Goal: Check status: Check status

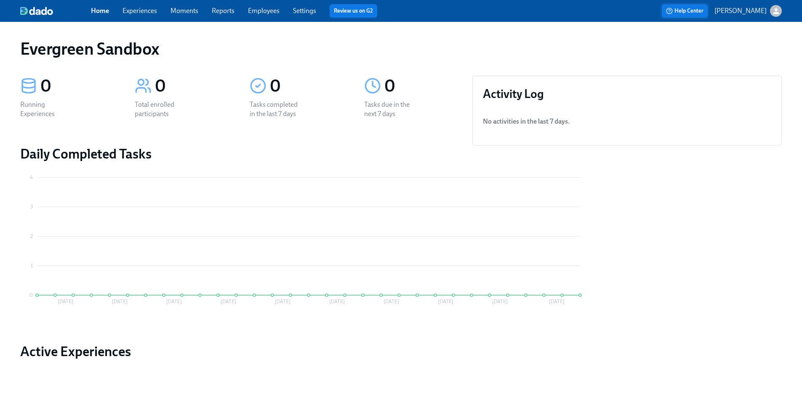
click at [695, 13] on span "Help Center" at bounding box center [684, 11] width 37 height 8
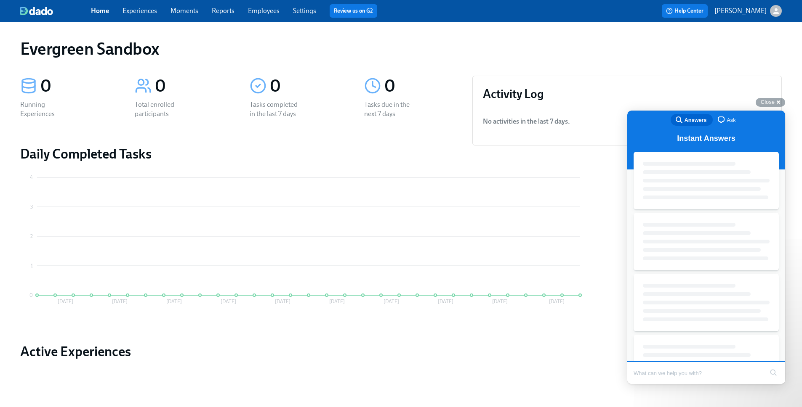
click at [726, 7] on p "[PERSON_NAME]" at bounding box center [740, 10] width 52 height 9
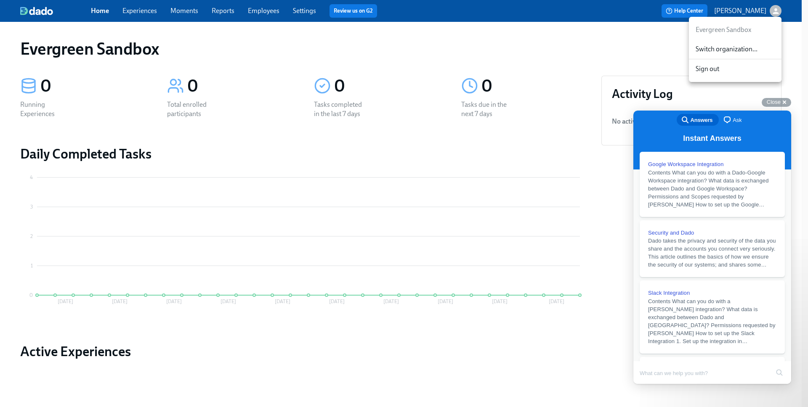
click at [703, 49] on span "Switch organization..." at bounding box center [735, 49] width 79 height 9
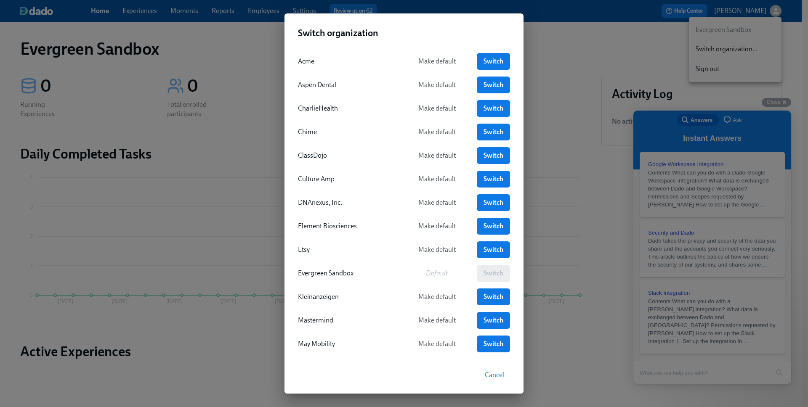
click at [492, 108] on span "Switch" at bounding box center [493, 108] width 21 height 8
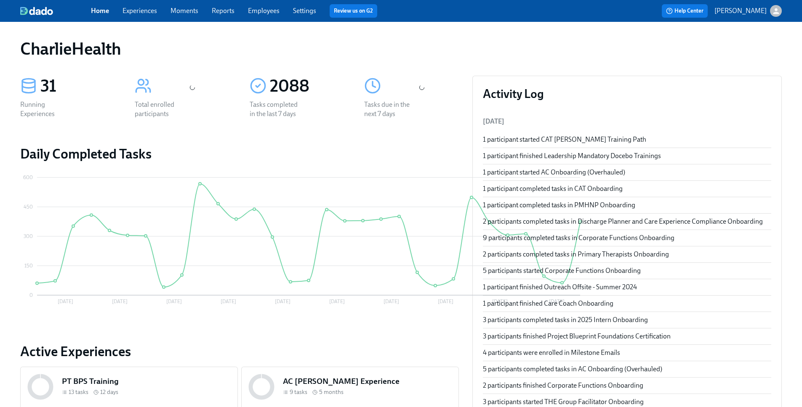
click at [144, 12] on link "Experiences" at bounding box center [139, 11] width 35 height 8
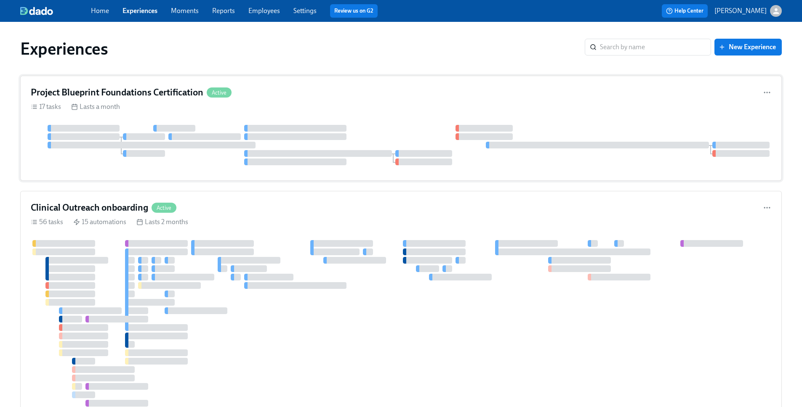
click at [167, 91] on h4 "Project Blueprint Foundations Certification" at bounding box center [117, 92] width 173 height 13
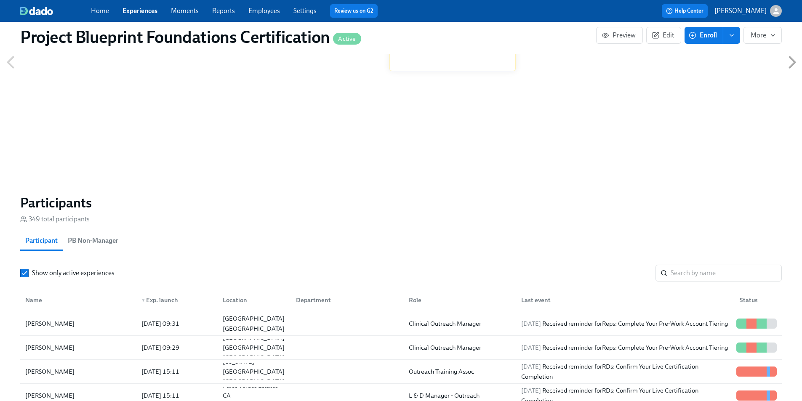
scroll to position [502, 0]
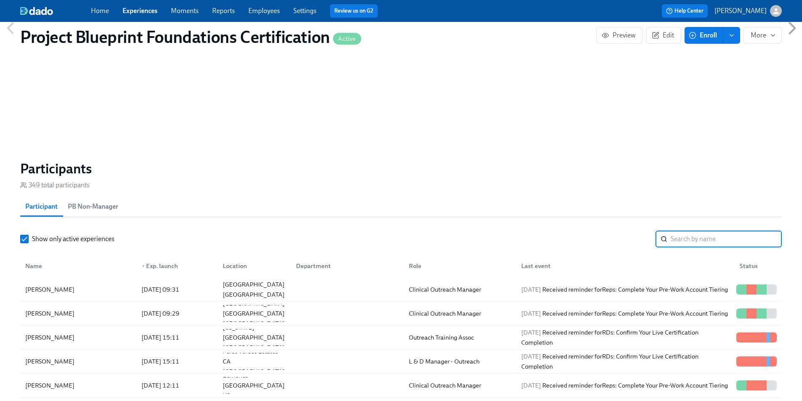
click at [682, 235] on input "search" at bounding box center [725, 239] width 111 height 17
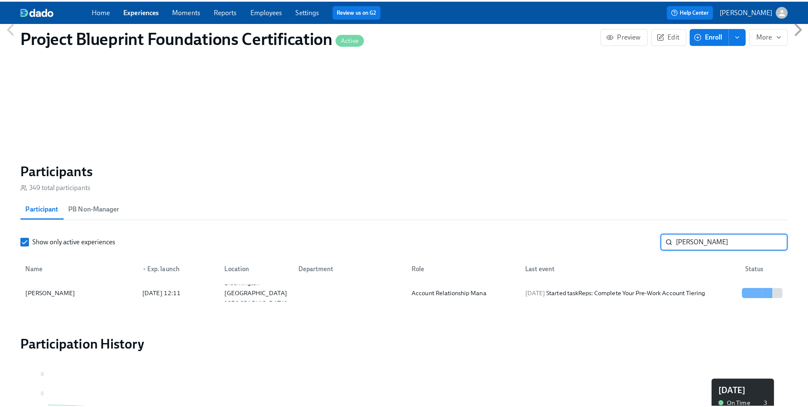
scroll to position [521, 0]
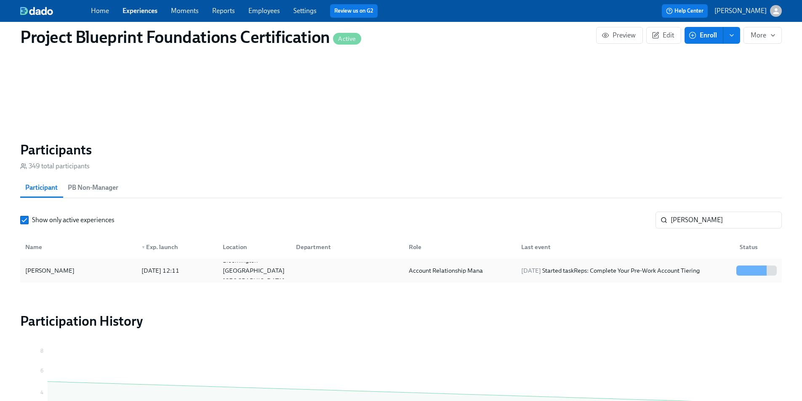
click at [367, 276] on div at bounding box center [345, 270] width 113 height 17
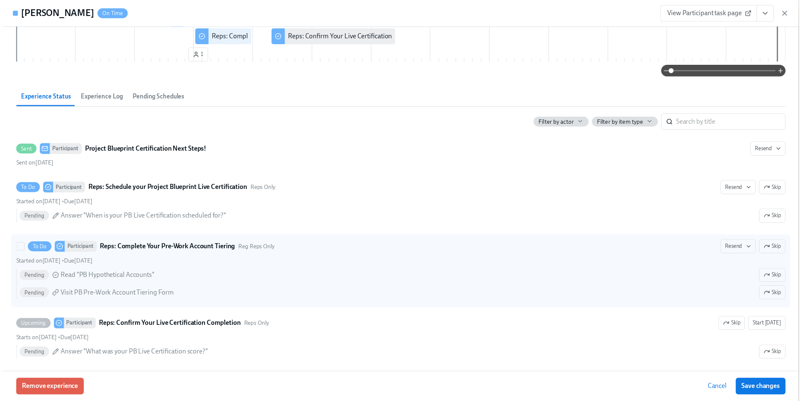
scroll to position [100, 0]
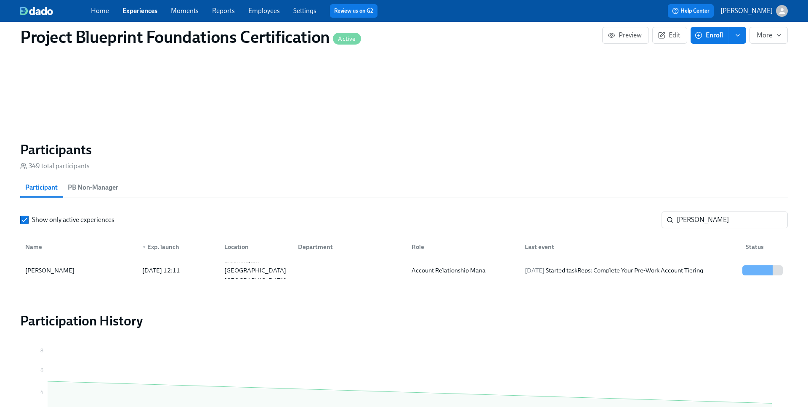
scroll to position [0, 1087]
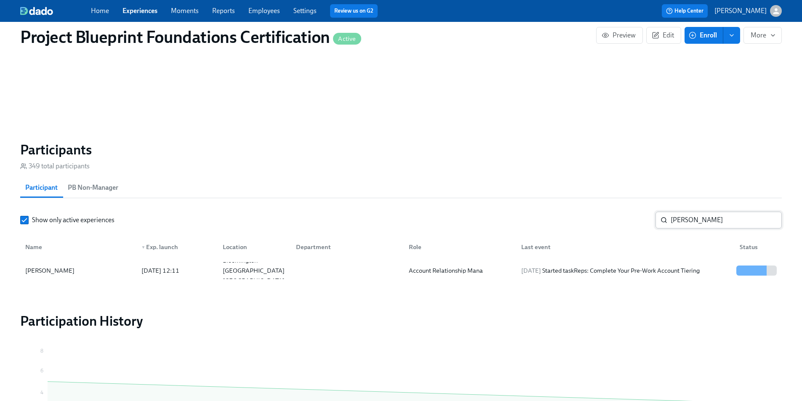
click at [721, 223] on input "[PERSON_NAME]" at bounding box center [725, 220] width 111 height 17
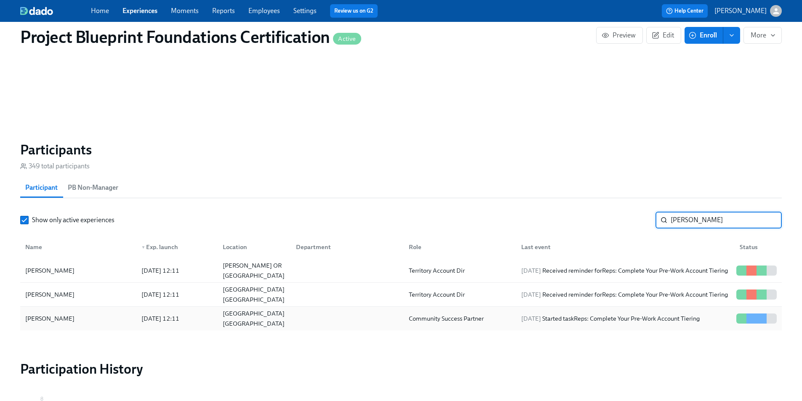
click at [102, 321] on div "[PERSON_NAME]" at bounding box center [78, 318] width 113 height 17
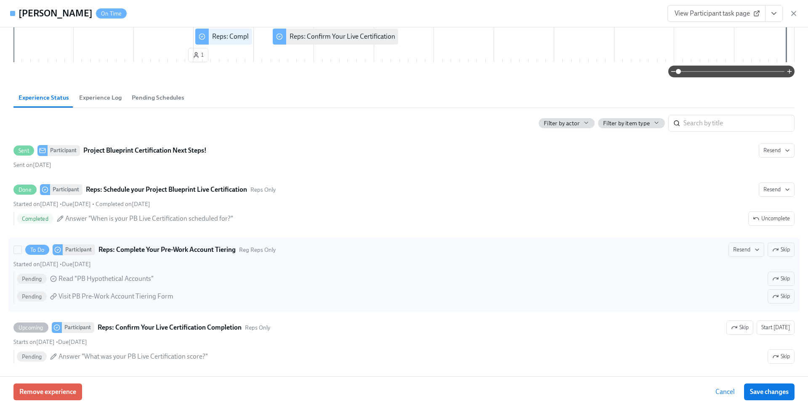
scroll to position [100, 0]
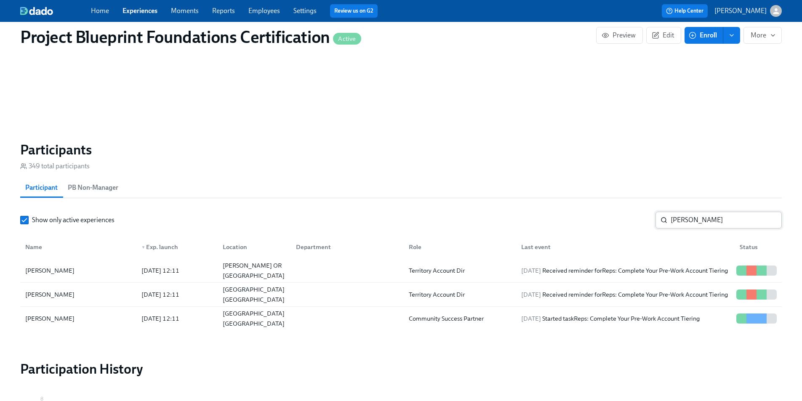
click at [722, 226] on input "[PERSON_NAME]" at bounding box center [725, 220] width 111 height 17
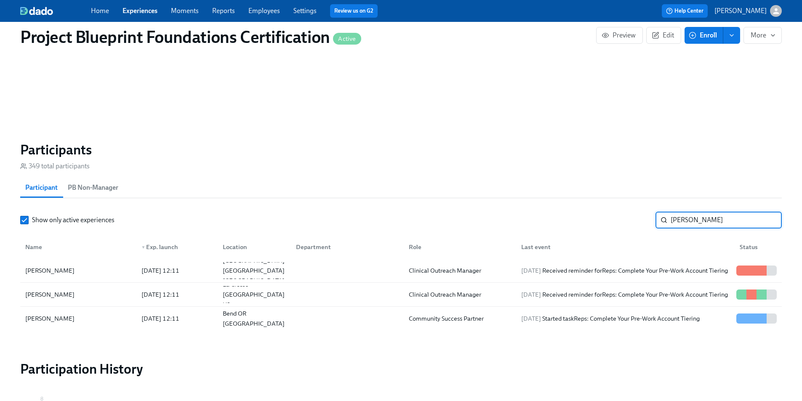
type input "[PERSON_NAME]"
click at [580, 323] on div "[DATE] Started task Reps: Complete Your Pre-Work Account Tiering" at bounding box center [610, 318] width 185 height 10
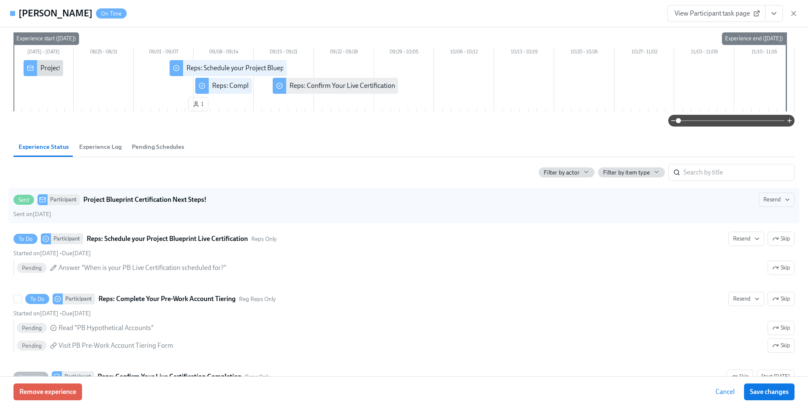
scroll to position [45, 0]
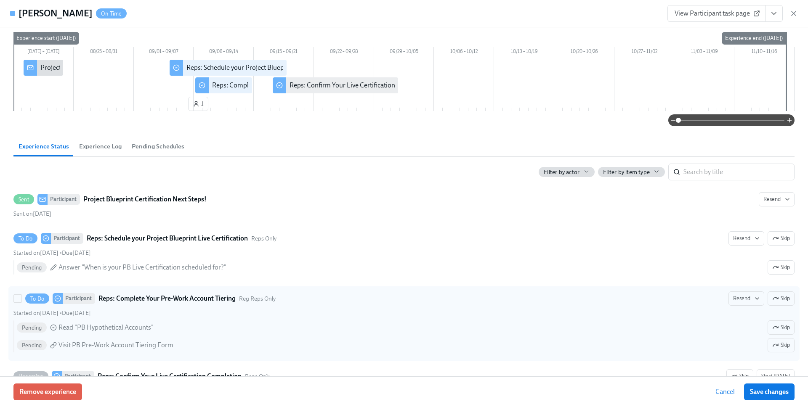
click at [190, 303] on strong "Reps: Complete Your Pre-Work Account Tiering" at bounding box center [166, 299] width 137 height 10
click at [21, 303] on input "To Do Participant Reps: Complete Your Pre-Work Account Tiering Reg Reps Only Re…" at bounding box center [18, 299] width 8 height 8
checkbox input "true"
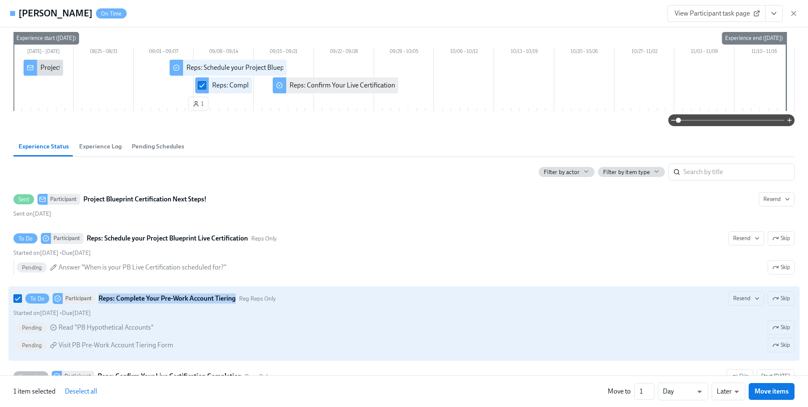
drag, startPoint x: 97, startPoint y: 300, endPoint x: 236, endPoint y: 301, distance: 138.9
click at [236, 301] on div "To Do Participant Reps: Complete Your Pre-Work Account Tiering Reg Reps Only" at bounding box center [150, 298] width 250 height 11
copy div "Reps: Complete Your Pre-Work Account Tiering"
